Goal: Task Accomplishment & Management: Manage account settings

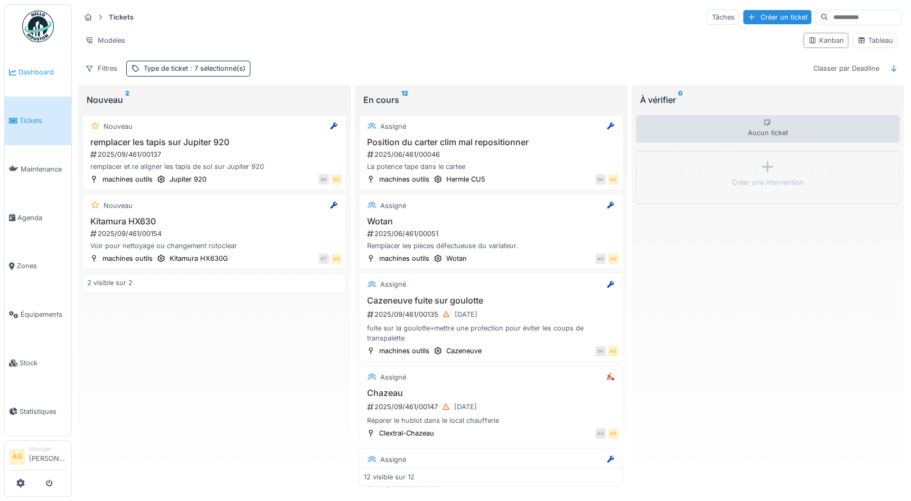
click at [38, 70] on span "Dashboard" at bounding box center [42, 72] width 49 height 10
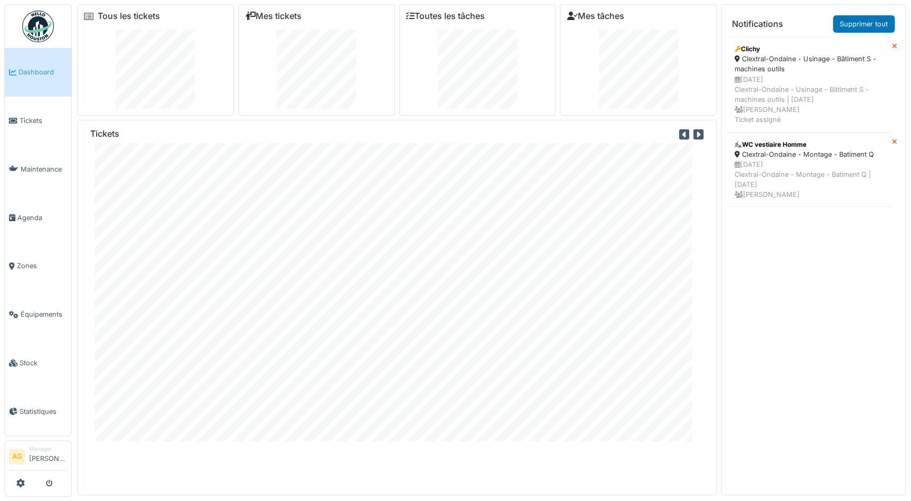
click at [31, 82] on link "Dashboard" at bounding box center [38, 72] width 67 height 49
click at [18, 483] on icon at bounding box center [20, 483] width 8 height 8
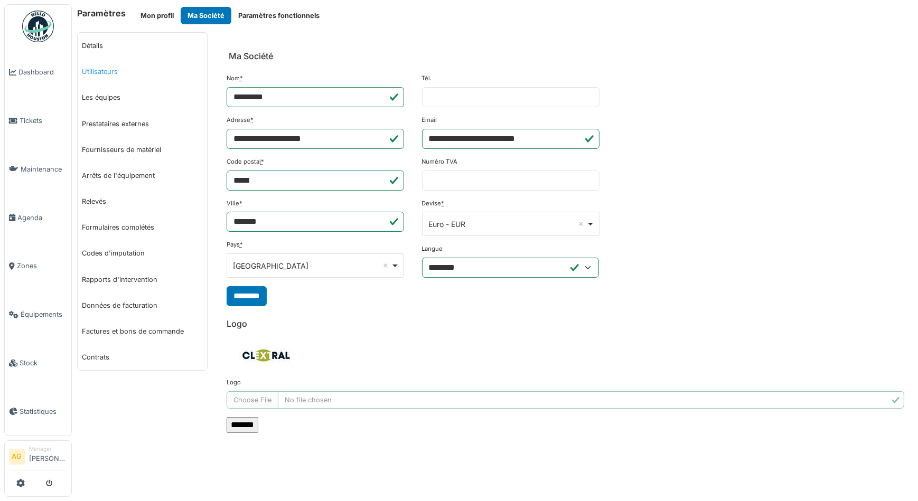
click at [101, 73] on link "Utilisateurs" at bounding box center [142, 72] width 129 height 26
select select "***"
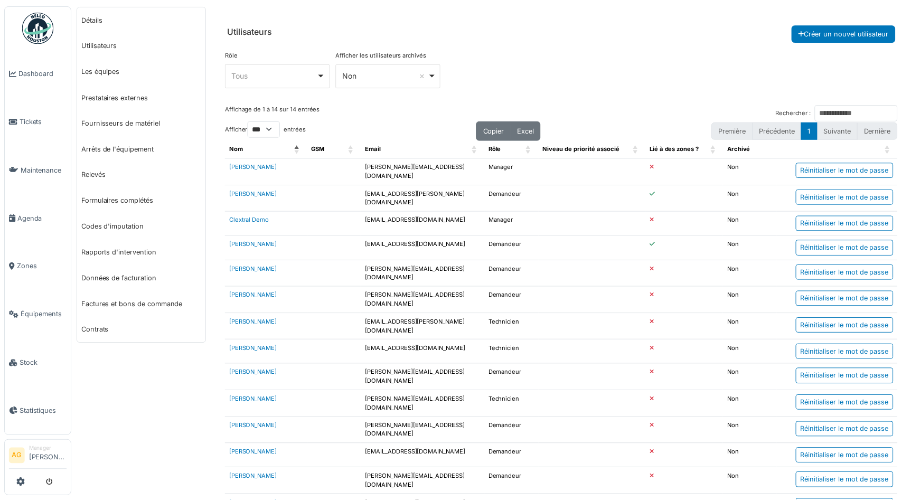
scroll to position [58, 0]
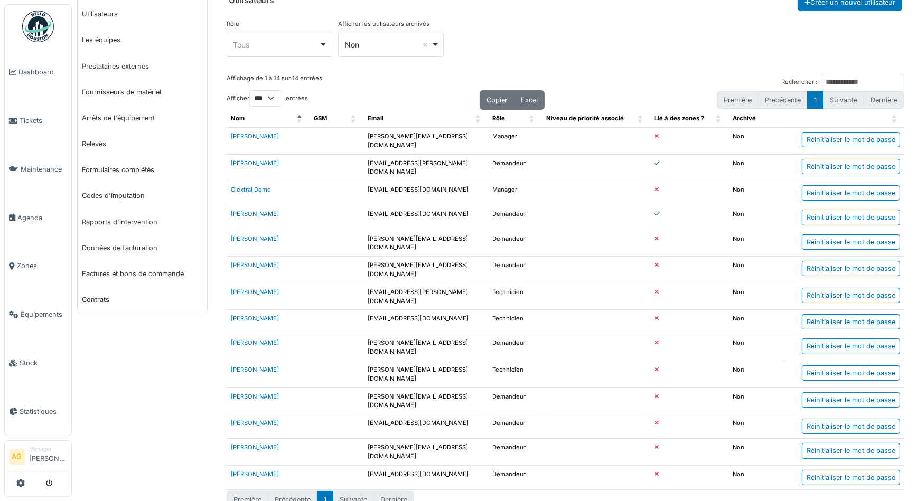
click at [247, 211] on link "[PERSON_NAME]" at bounding box center [255, 213] width 48 height 7
